Goal: Information Seeking & Learning: Find specific fact

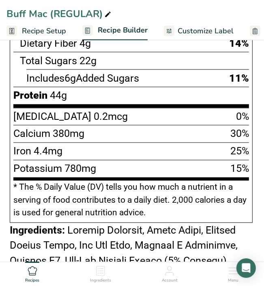
scroll to position [569, 0]
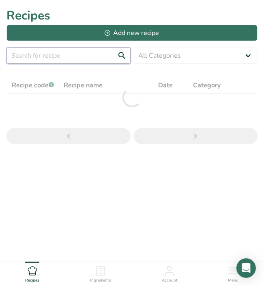
click at [53, 54] on input "text" at bounding box center [68, 55] width 124 height 16
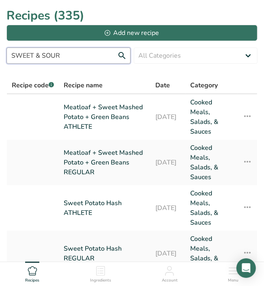
type input "SWEET & SOUR"
click at [79, 61] on input "SWEET & SOUR" at bounding box center [68, 55] width 124 height 16
drag, startPoint x: 67, startPoint y: 56, endPoint x: -48, endPoint y: 50, distance: 115.4
drag, startPoint x: 66, startPoint y: 57, endPoint x: 9, endPoint y: 56, distance: 57.6
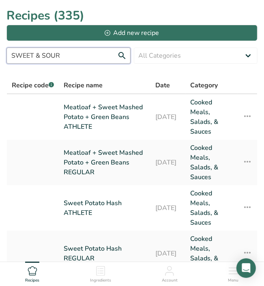
click at [9, 56] on input "SWEET & SOUR" at bounding box center [68, 55] width 124 height 16
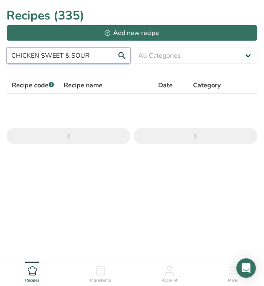
drag, startPoint x: 71, startPoint y: 54, endPoint x: -4, endPoint y: 56, distance: 75.1
click at [0, 56] on html "Recipes (335) Add new recipe CHICKEN SWEET & SOUR All Categories Baked Goods [G…" at bounding box center [132, 155] width 264 height 310
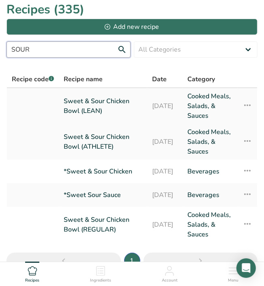
scroll to position [15, 0]
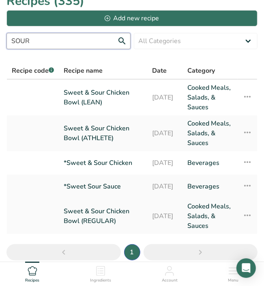
type input "SOUR"
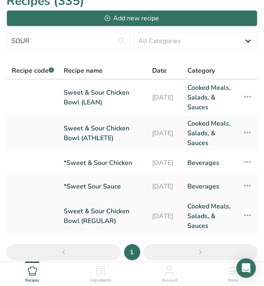
click at [79, 231] on link "Sweet & Sour Chicken Bowl (REGULAR)" at bounding box center [103, 215] width 79 height 29
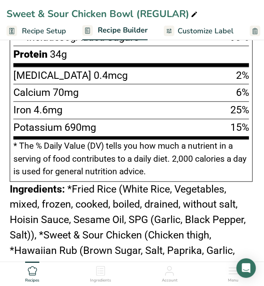
scroll to position [565, 0]
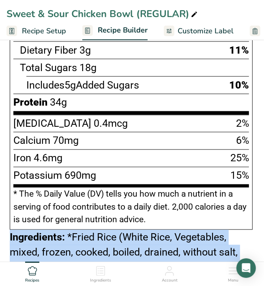
drag, startPoint x: 99, startPoint y: 147, endPoint x: 9, endPoint y: 228, distance: 120.7
click at [9, 228] on div "Nutrition Facts 1 Serving Per Container Serving Size 13oz Amount Per Serving Ca…" at bounding box center [131, 85] width 250 height 602
copy div "Ingredients: *Fried Rice (White Rice, Vegetables, mixed, frozen, cooked, boiled…"
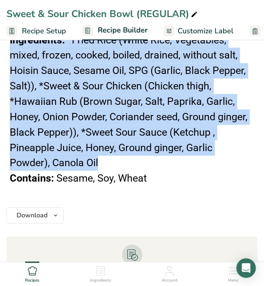
scroll to position [795, 0]
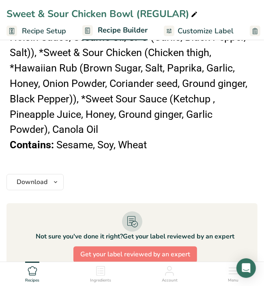
click at [125, 139] on span "Sesame, Soy, Wheat" at bounding box center [101, 145] width 91 height 12
click at [146, 142] on span "Sesame, Soy, Wheat" at bounding box center [101, 145] width 91 height 12
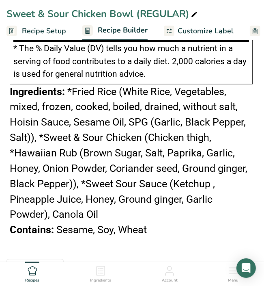
scroll to position [679, 0]
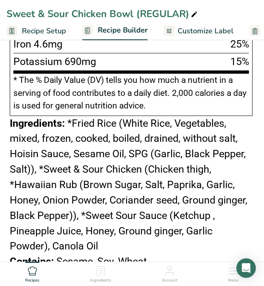
drag, startPoint x: 146, startPoint y: 142, endPoint x: 6, endPoint y: 119, distance: 142.0
copy div "Ingredients: *Fried Rice (White Rice, Vegetables, mixed, frozen, cooked, boiled…"
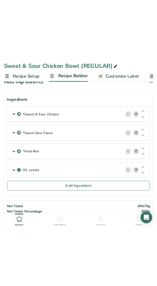
scroll to position [0, 0]
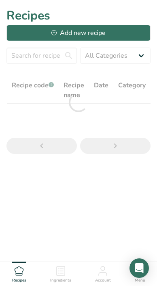
scroll to position [15, 0]
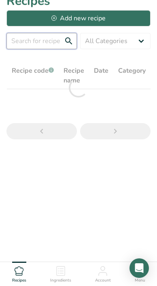
click at [44, 38] on input "text" at bounding box center [41, 41] width 71 height 16
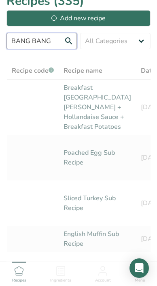
type input "BANG BANG"
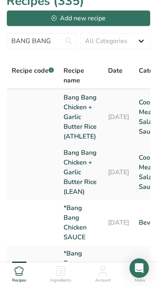
click at [76, 110] on link "Bang Bang Chicken + Garlic Butter Rice (ATHLETE)" at bounding box center [81, 117] width 35 height 49
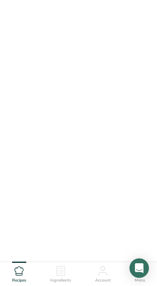
click at [76, 110] on link "Bang Bang Chicken + Garlic Butter Rice (ATHLETE)" at bounding box center [81, 117] width 35 height 49
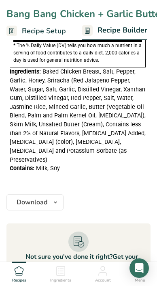
scroll to position [576, 0]
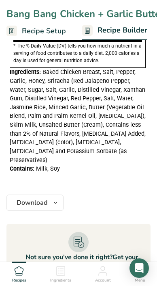
drag, startPoint x: 58, startPoint y: 157, endPoint x: 9, endPoint y: 67, distance: 103.7
copy div "Ingredients: Baked Chicken Breast, Salt, Pepper, Garlic, Honey, Sriracha (Red J…"
click at [84, 179] on section "Ingredients *Garlic Butter Rice i Amount 350 Unit g Weight Units g kg mg See mo…" at bounding box center [78, 147] width 144 height 1295
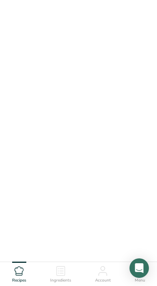
scroll to position [15, 0]
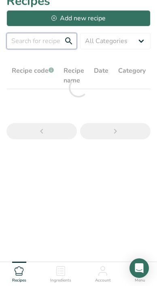
click at [50, 47] on input "text" at bounding box center [41, 41] width 71 height 16
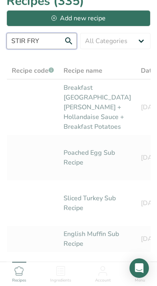
type input "STIR FRY"
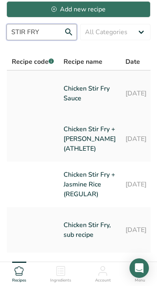
scroll to position [28, 0]
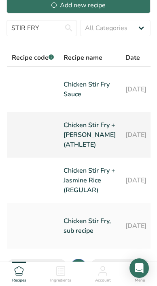
click at [80, 132] on link "Chicken Stir Fry + [PERSON_NAME] (ATHLETE)" at bounding box center [90, 134] width 52 height 39
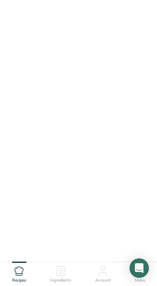
click at [80, 132] on link "Chicken Stir Fry + [PERSON_NAME] (ATHLETE)" at bounding box center [90, 134] width 52 height 39
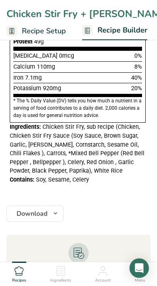
scroll to position [474, 0]
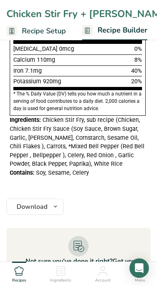
drag, startPoint x: 87, startPoint y: 172, endPoint x: 5, endPoint y: 121, distance: 97.0
click at [5, 121] on section "Add Ingredients Delete Recipe Duplicate Recipe Scale Recipe Save as Sub-Recipe …" at bounding box center [78, 183] width 157 height 1248
copy div "Ingredients: Chicken Stir Fry, sub recipe (Chicken, Chicken Stir Fry Sauce (Soy…"
